Goal: Submit feedback/report problem: Leave review/rating

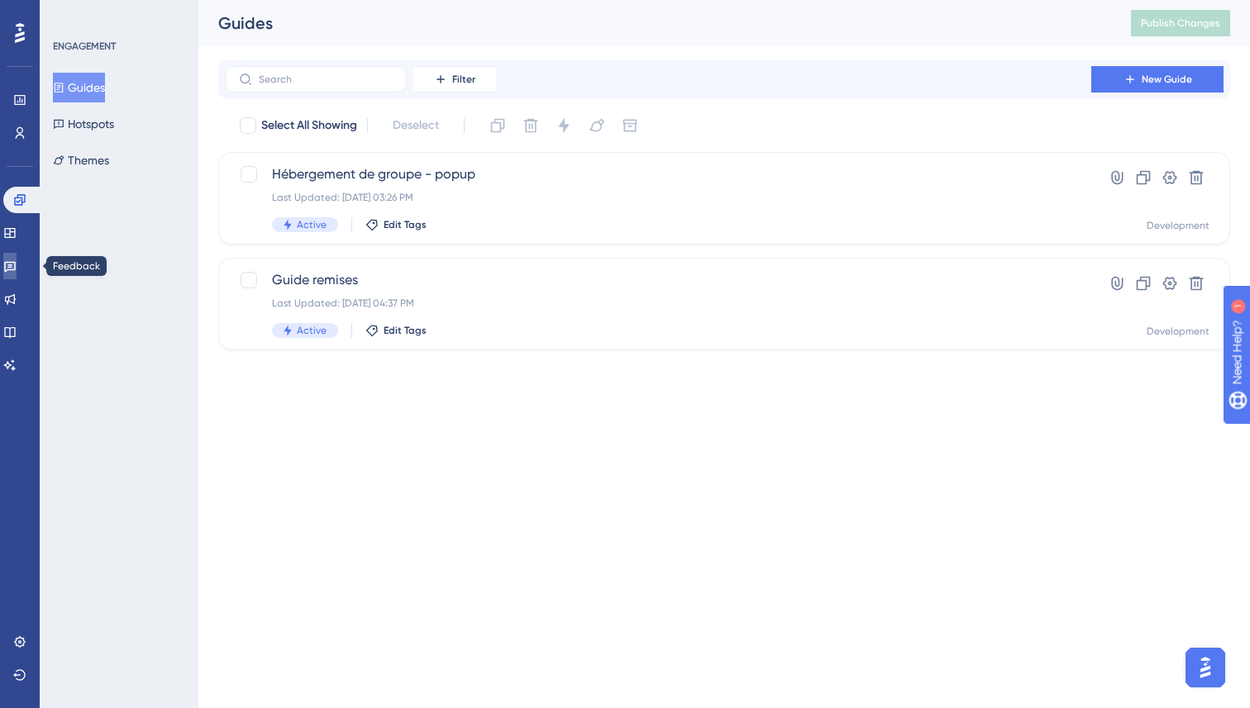
click at [17, 269] on icon at bounding box center [9, 266] width 13 height 13
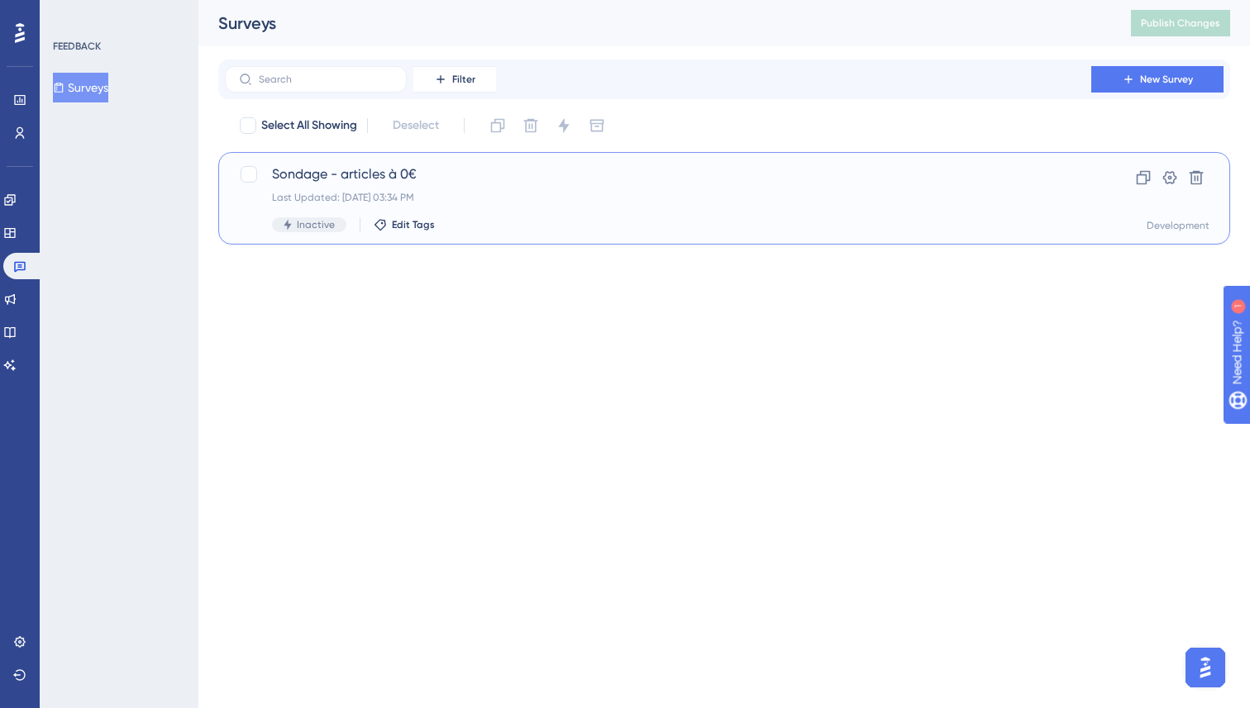
click at [488, 199] on div "Last Updated: [DATE] 03:34 PM" at bounding box center [658, 197] width 772 height 13
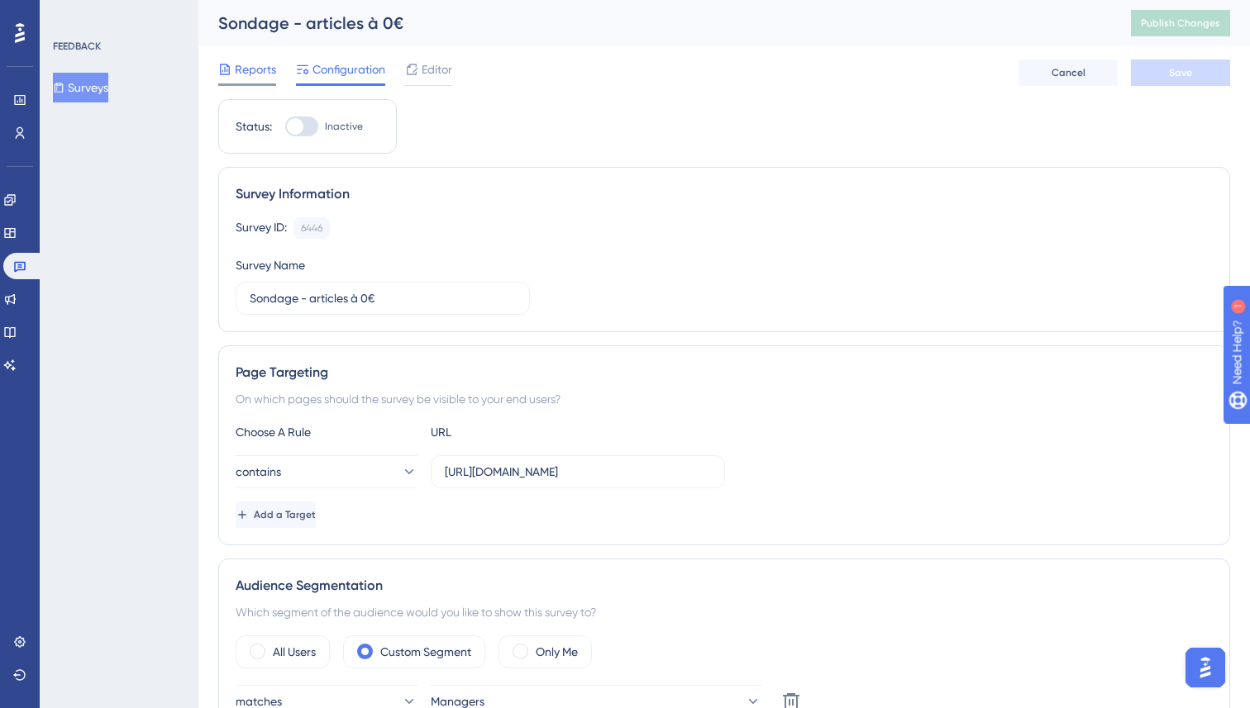
click at [245, 71] on span "Reports" at bounding box center [255, 70] width 41 height 20
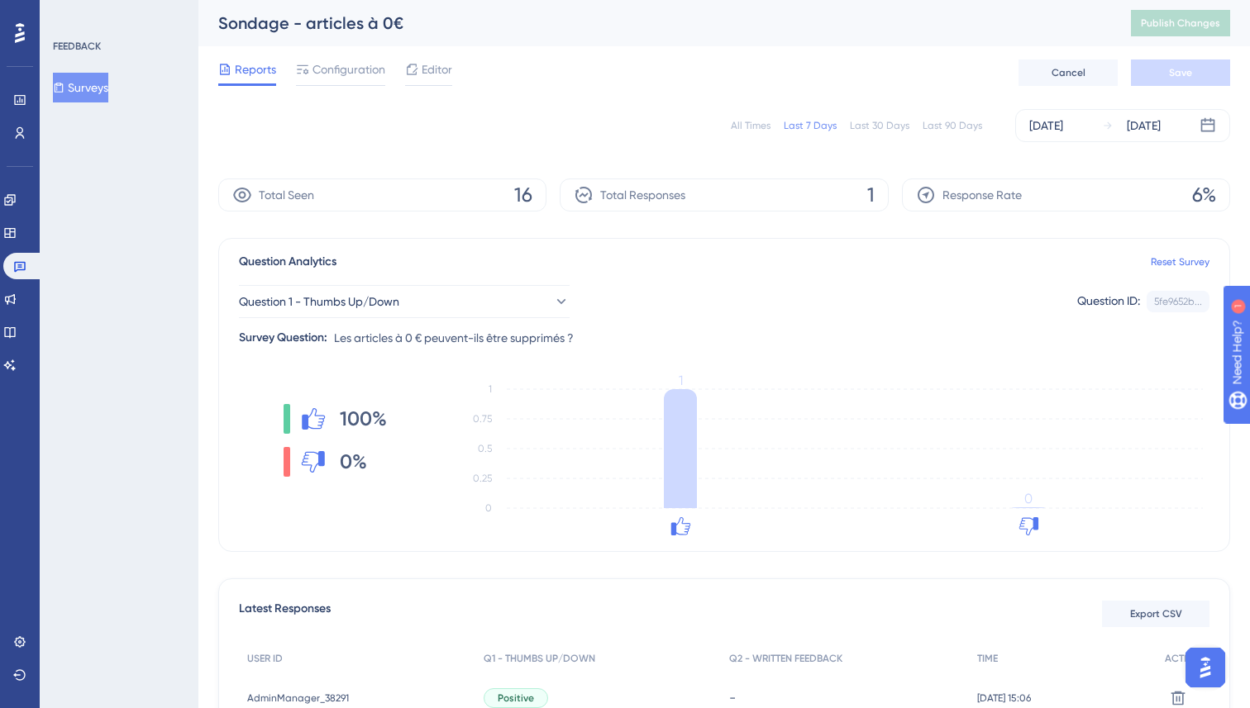
click at [446, 66] on span "Editor" at bounding box center [437, 70] width 31 height 20
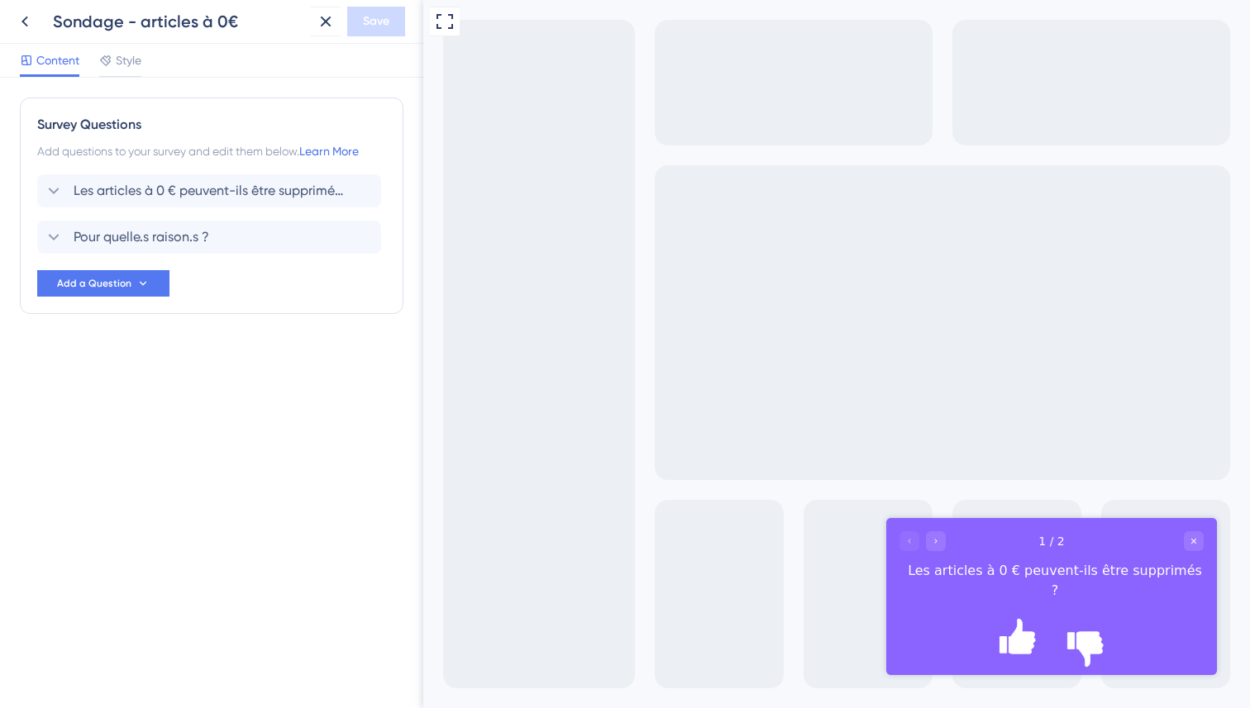
click at [930, 571] on div "Les articles à 0 € peuvent-ils être supprimés ?" at bounding box center [1055, 581] width 298 height 40
click at [916, 570] on div "Les articles à 0 € peuvent-ils être supprimés ?" at bounding box center [1055, 581] width 298 height 40
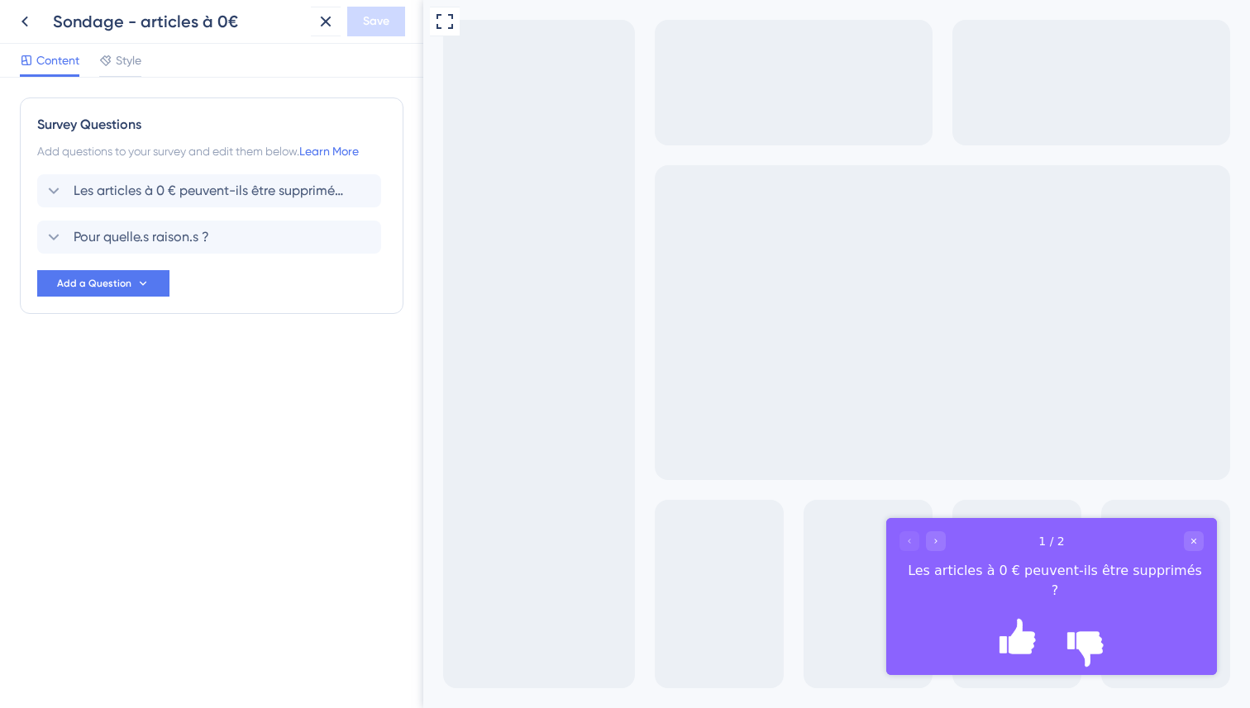
click at [918, 570] on div "Les articles à 0 € peuvent-ils être supprimés ?" at bounding box center [1055, 581] width 298 height 40
click at [1090, 623] on icon "Rate thumbs down" at bounding box center [1085, 619] width 8 height 8
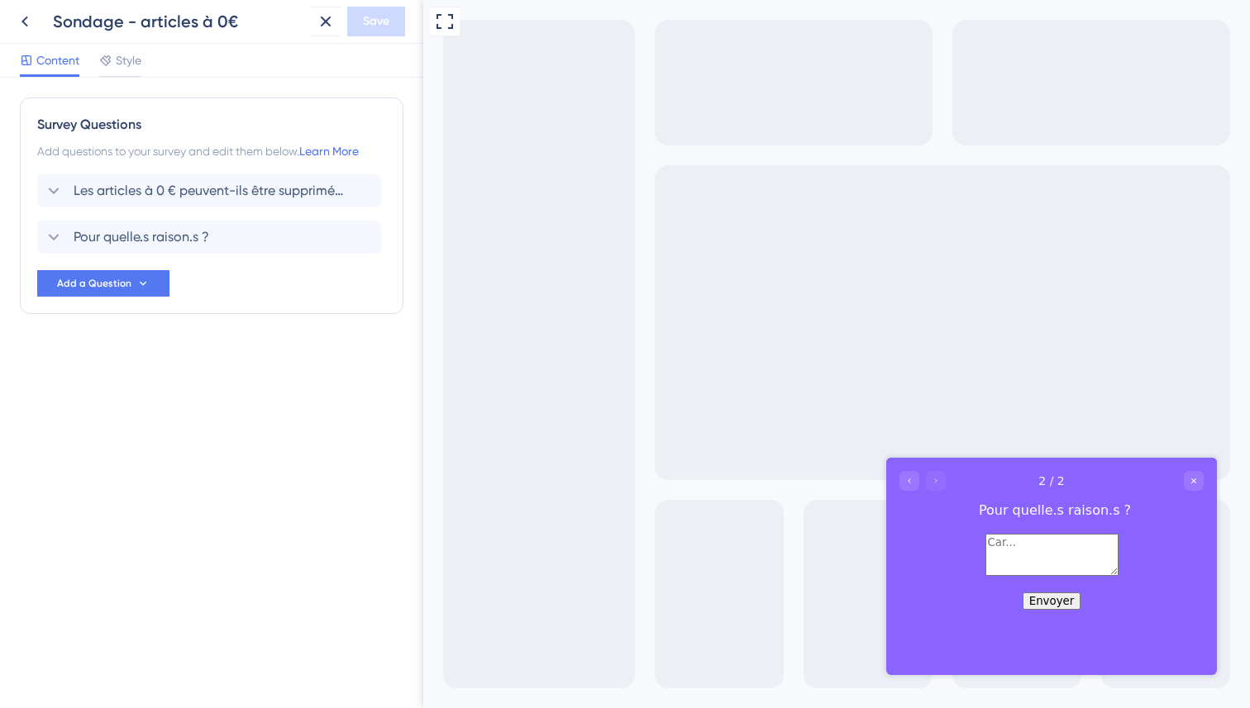
click at [1004, 570] on textarea at bounding box center [1051, 555] width 133 height 42
click at [907, 476] on icon "Go to Question 1" at bounding box center [909, 481] width 10 height 10
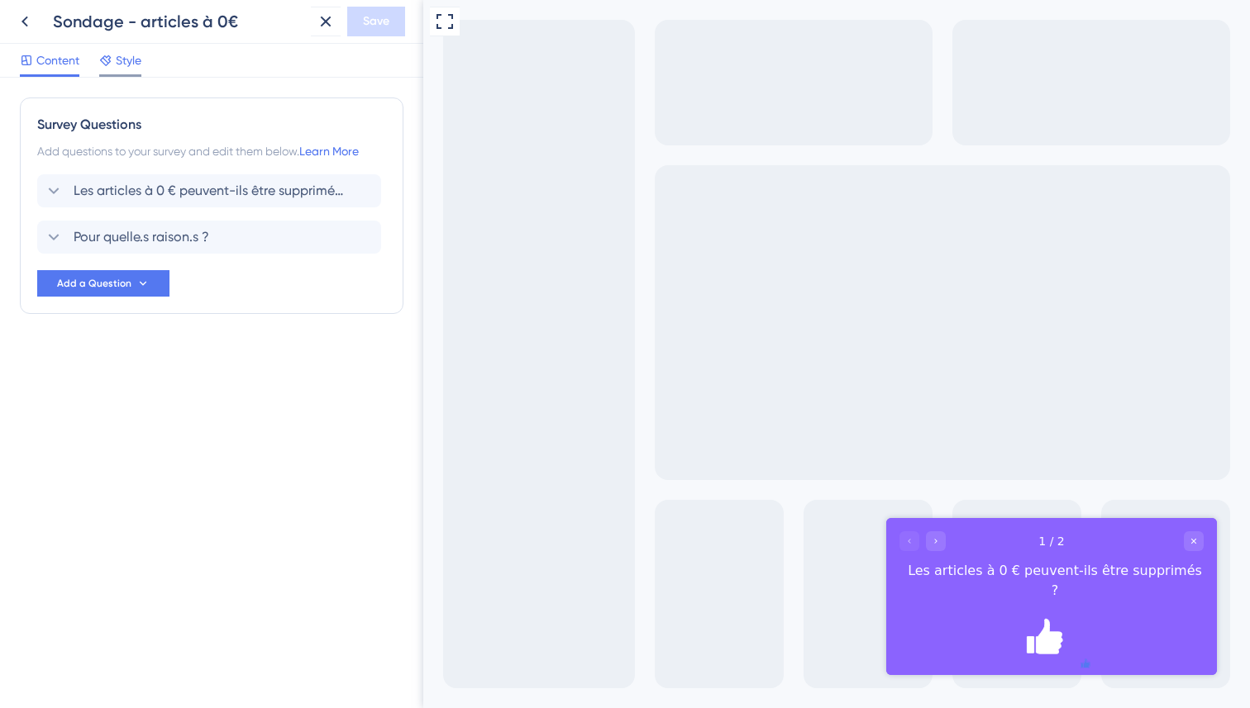
click at [124, 58] on span "Style" at bounding box center [129, 60] width 26 height 20
